Goal: Information Seeking & Learning: Find specific fact

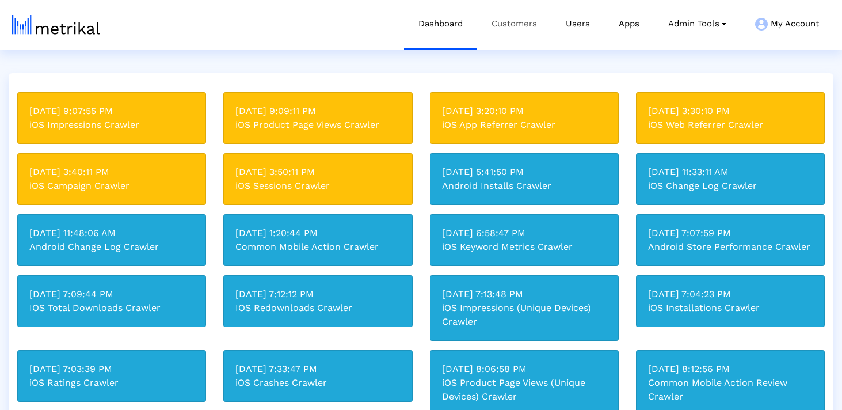
click at [525, 24] on link "Customers" at bounding box center [514, 24] width 74 height 48
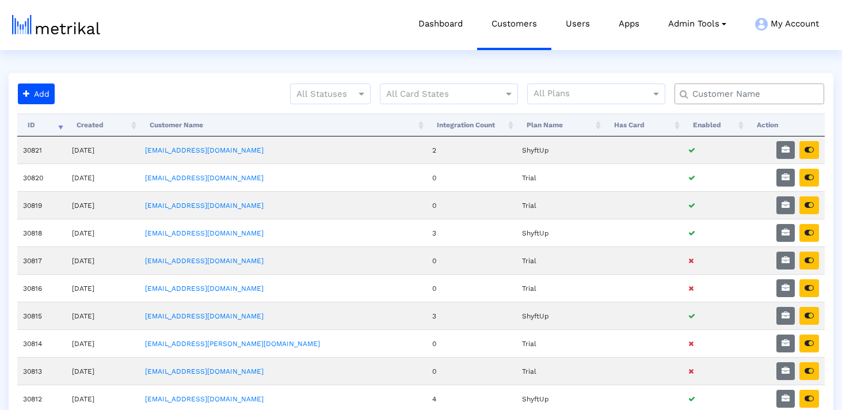
click at [715, 96] on input "text" at bounding box center [751, 94] width 135 height 12
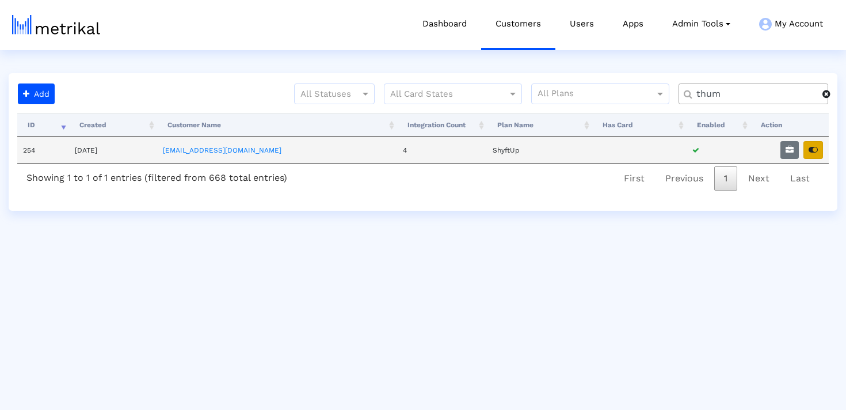
type input "thum"
click at [816, 152] on icon "button" at bounding box center [812, 150] width 9 height 8
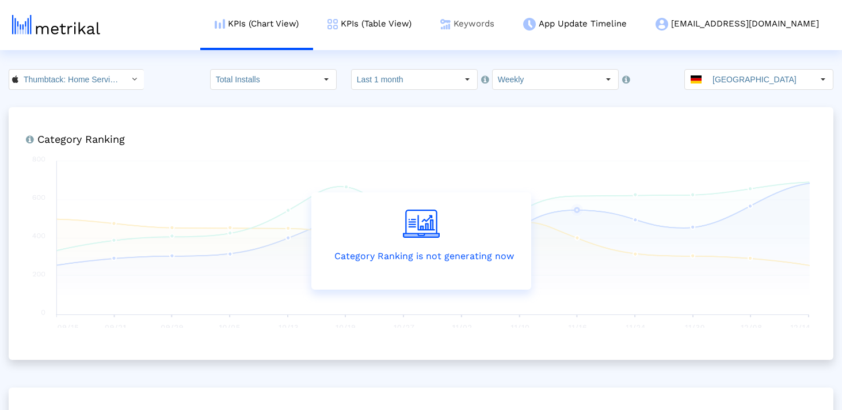
click at [509, 20] on link "Keywords" at bounding box center [467, 24] width 83 height 48
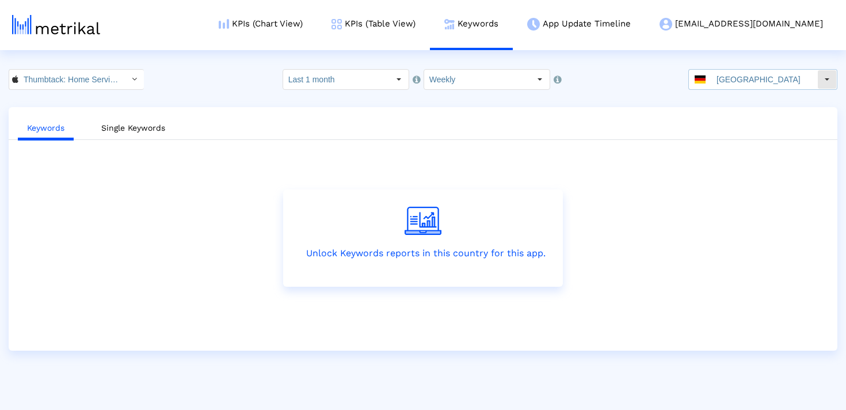
click at [719, 88] on div "[GEOGRAPHIC_DATA]" at bounding box center [753, 80] width 128 height 20
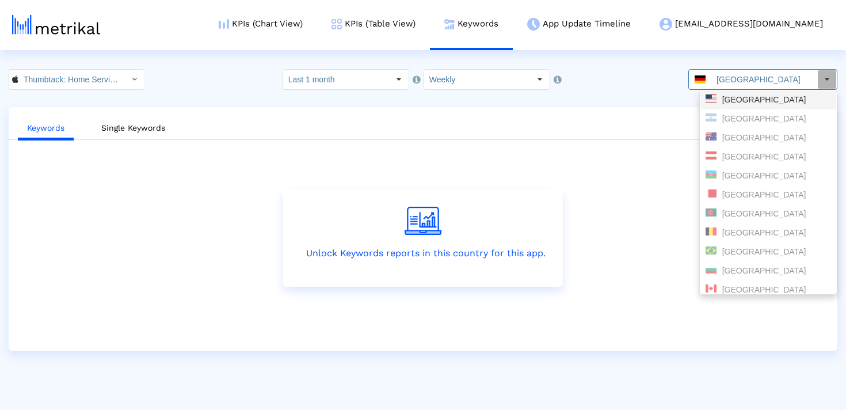
click at [726, 103] on div "[GEOGRAPHIC_DATA]" at bounding box center [767, 99] width 125 height 11
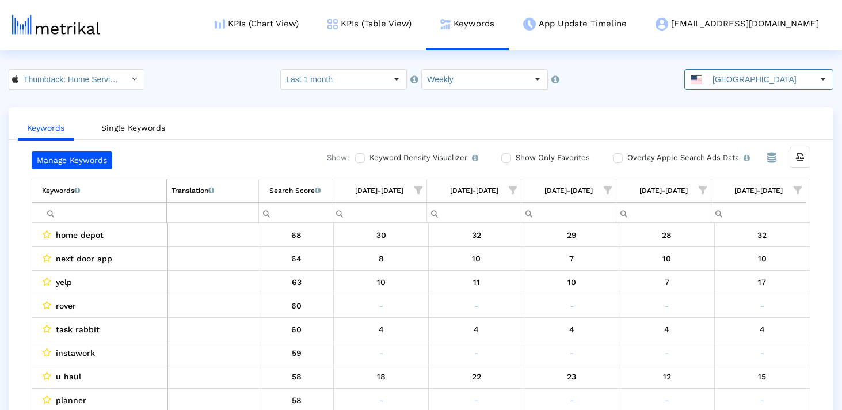
click at [112, 214] on input "Filter cell" at bounding box center [104, 212] width 124 height 19
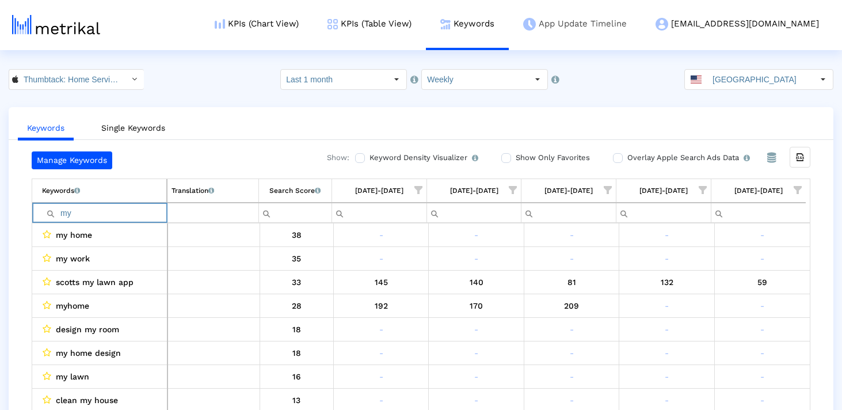
type input "my"
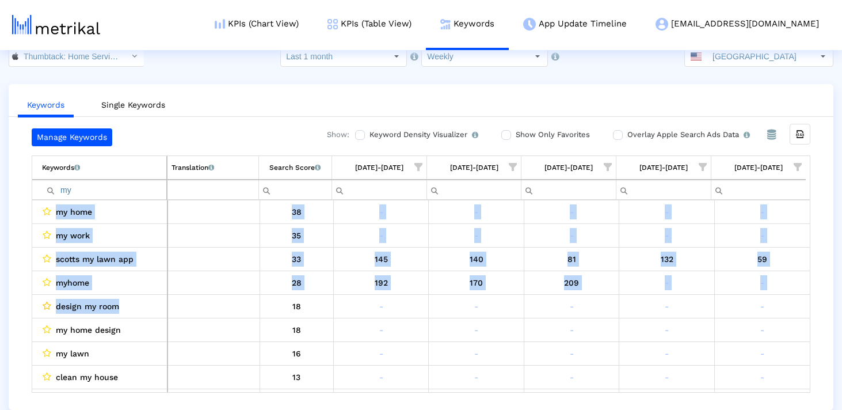
drag, startPoint x: 128, startPoint y: 311, endPoint x: 43, endPoint y: 310, distance: 85.8
click at [29, 310] on div "Manage Keywords Show: Keyword Density Visualizer Turn this on to view where and…" at bounding box center [421, 260] width 825 height 264
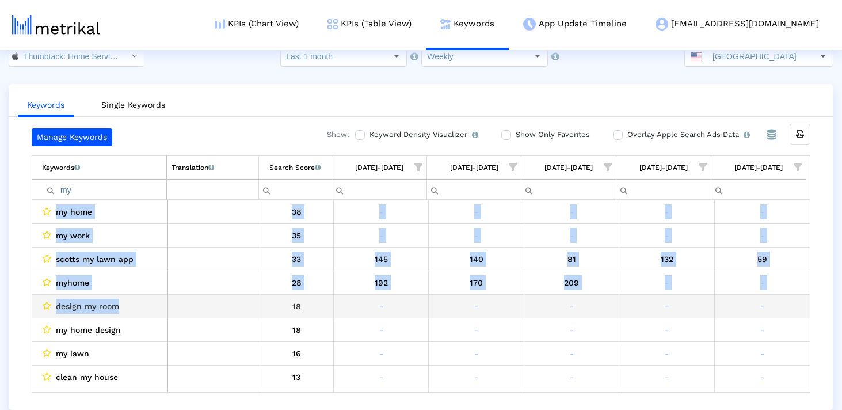
click at [58, 310] on span "design my room" at bounding box center [87, 306] width 63 height 15
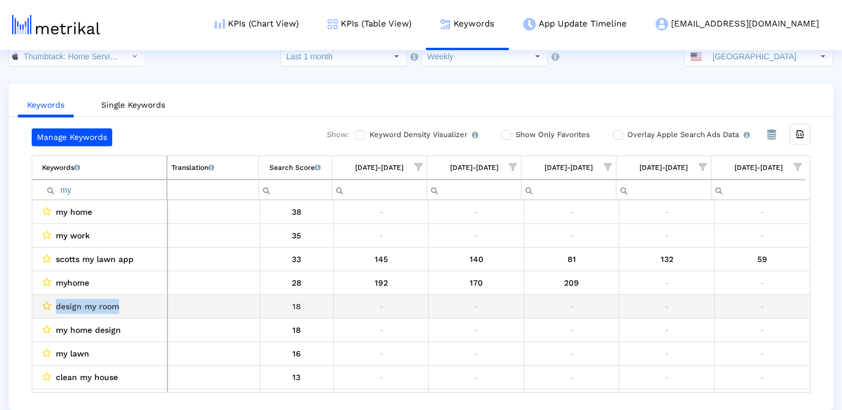
drag, startPoint x: 139, startPoint y: 310, endPoint x: 51, endPoint y: 310, distance: 88.6
click at [51, 310] on div "design my room" at bounding box center [102, 306] width 121 height 15
copy div "design my room"
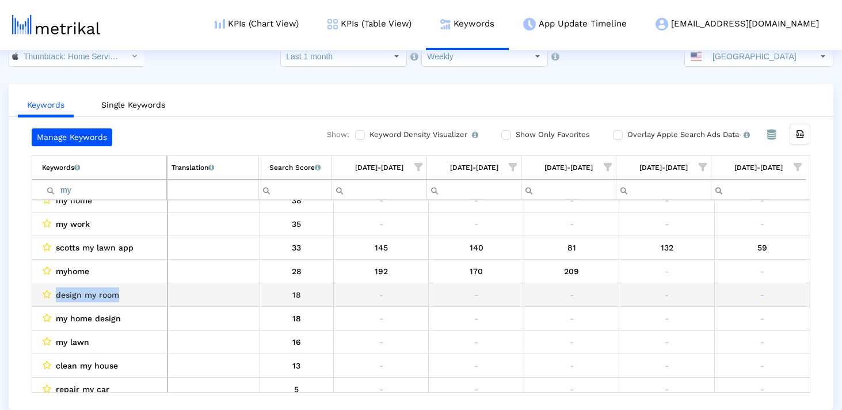
scroll to position [12, 0]
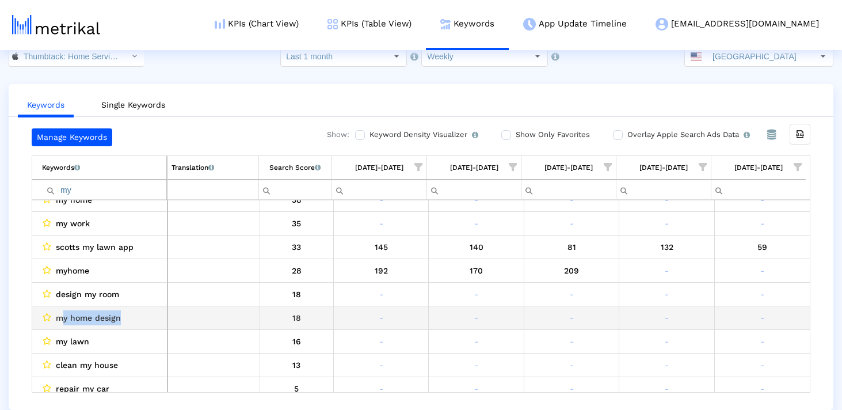
drag, startPoint x: 127, startPoint y: 319, endPoint x: 62, endPoint y: 319, distance: 65.0
click at [62, 319] on div "my home design" at bounding box center [102, 317] width 121 height 15
click at [62, 319] on span "my home design" at bounding box center [88, 317] width 65 height 15
drag, startPoint x: 52, startPoint y: 319, endPoint x: 185, endPoint y: 324, distance: 133.6
click at [151, 322] on div "my home design" at bounding box center [102, 317] width 121 height 15
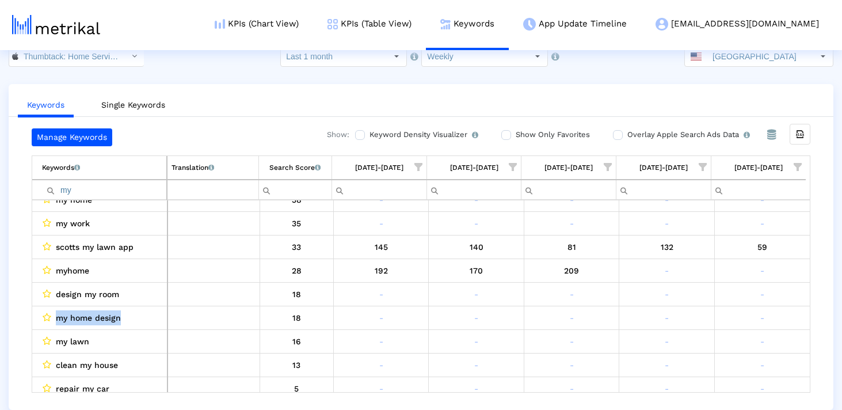
copy div "my home design"
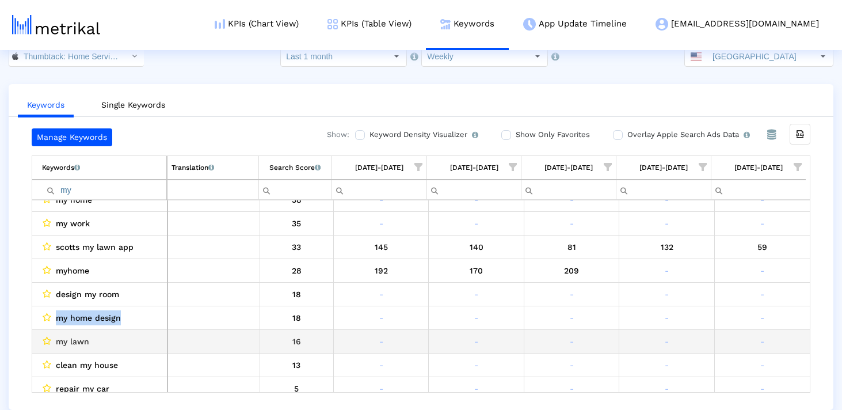
scroll to position [25, 0]
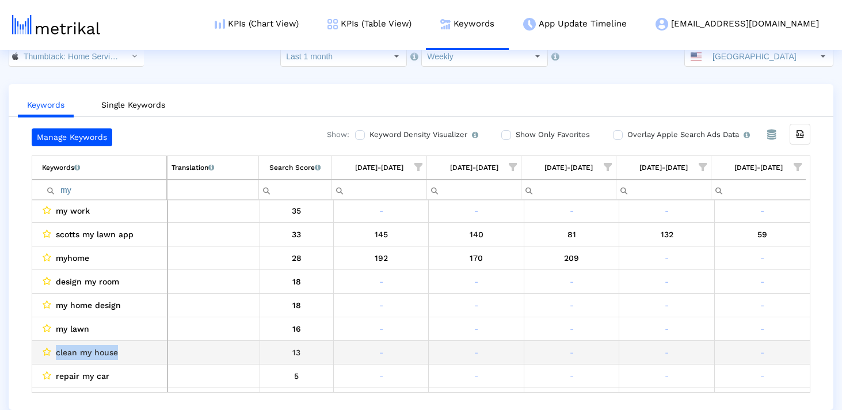
drag, startPoint x: 130, startPoint y: 354, endPoint x: 35, endPoint y: 354, distance: 95.5
click at [35, 354] on td "clean my house" at bounding box center [99, 352] width 135 height 24
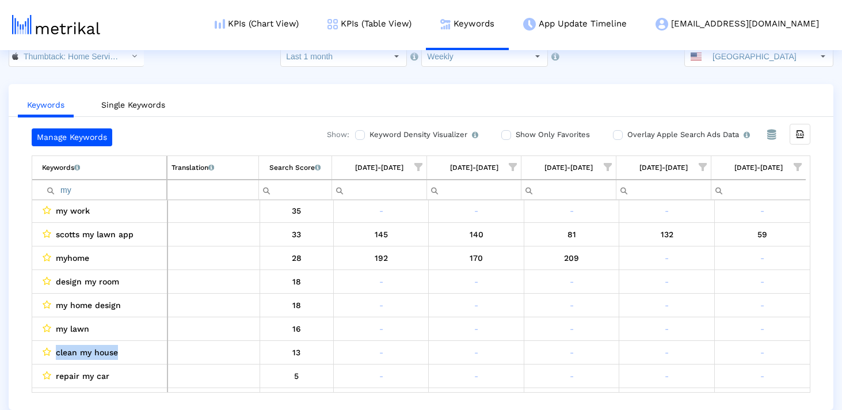
copy div "clean my house"
